Goal: Task Accomplishment & Management: Complete application form

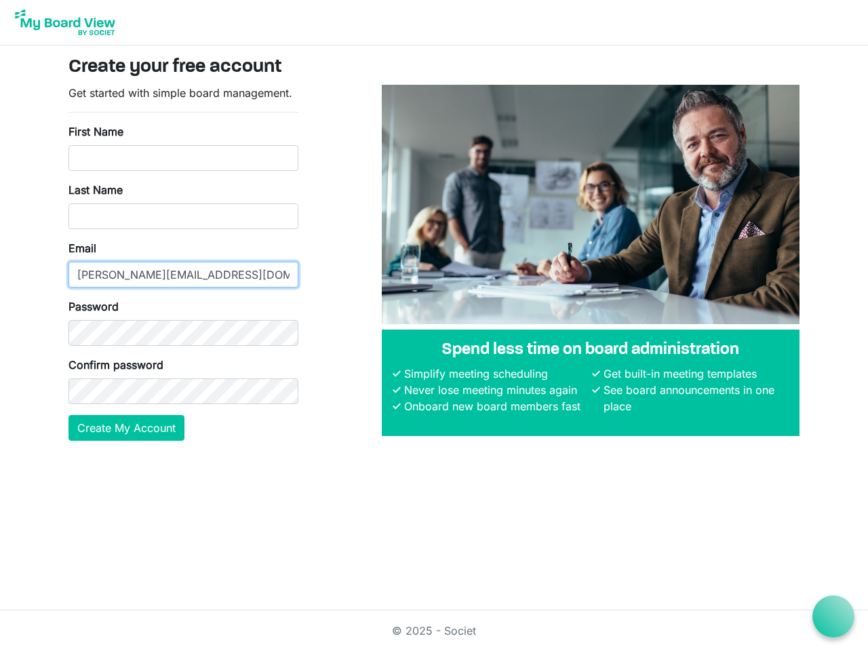
click at [183, 262] on input "[PERSON_NAME][EMAIL_ADDRESS][DOMAIN_NAME]" at bounding box center [183, 275] width 230 height 26
click at [127, 428] on button "Create My Account" at bounding box center [126, 428] width 116 height 26
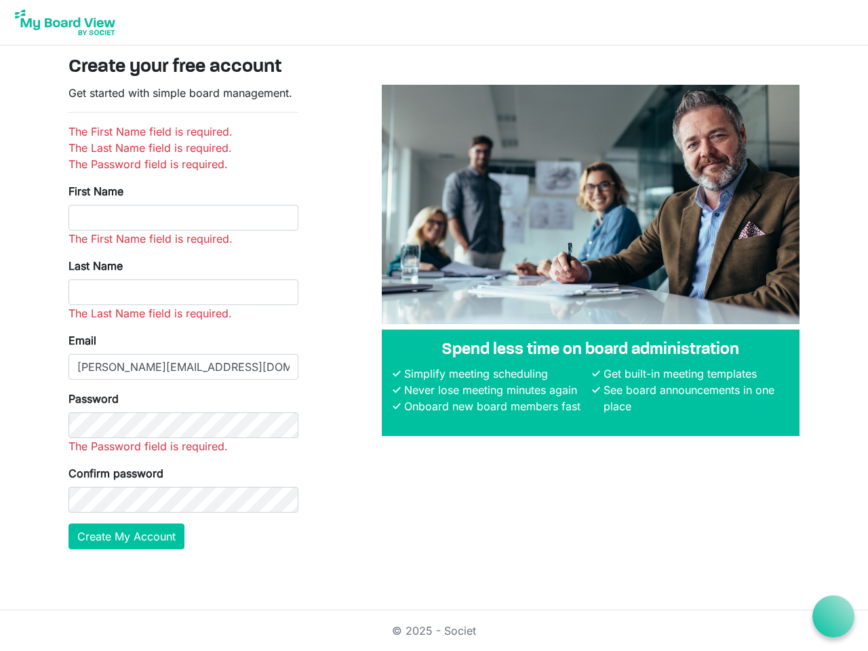
click at [833, 616] on icon at bounding box center [833, 616] width 17 height 17
